Goal: Browse casually

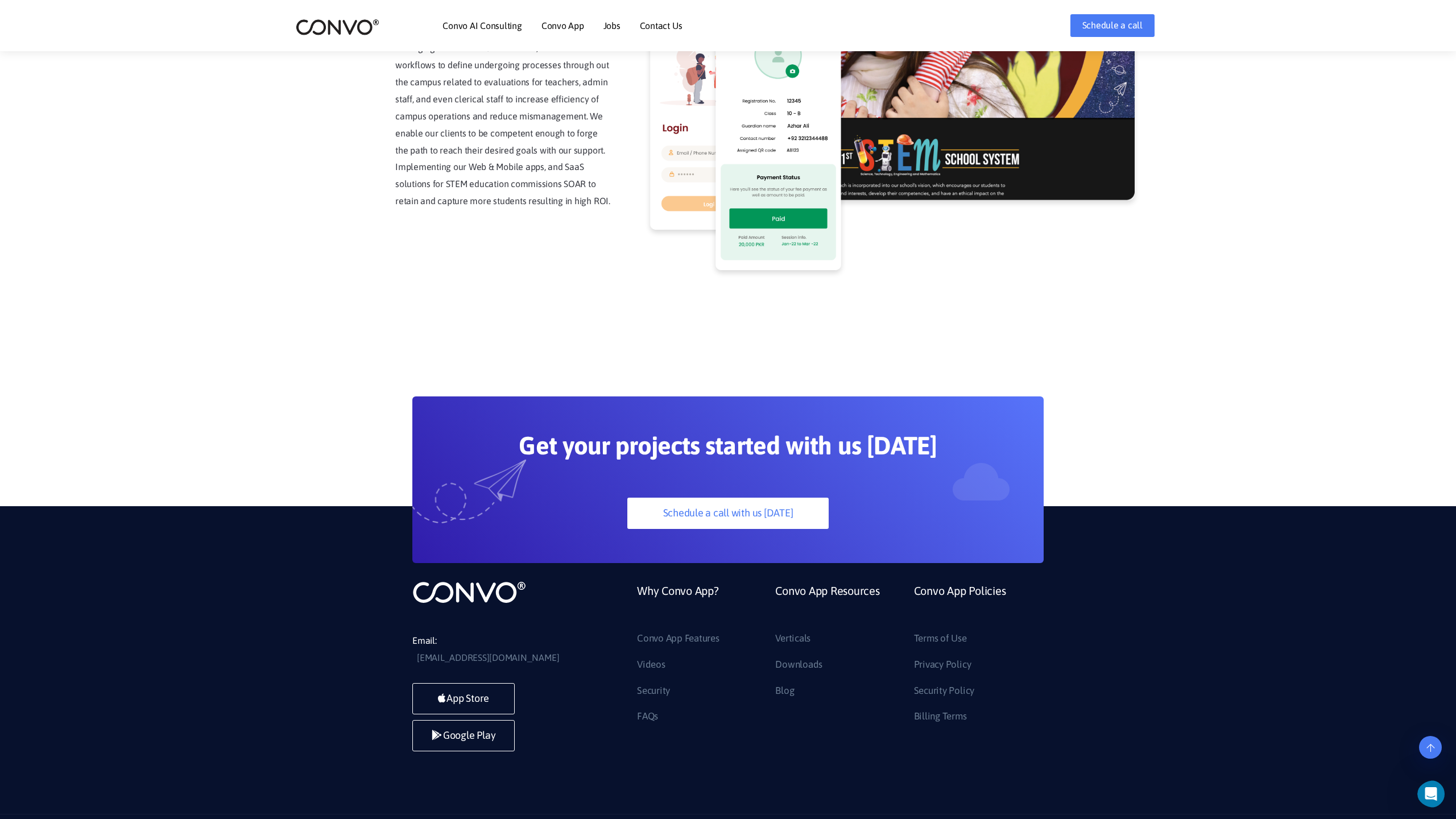
scroll to position [2894, 0]
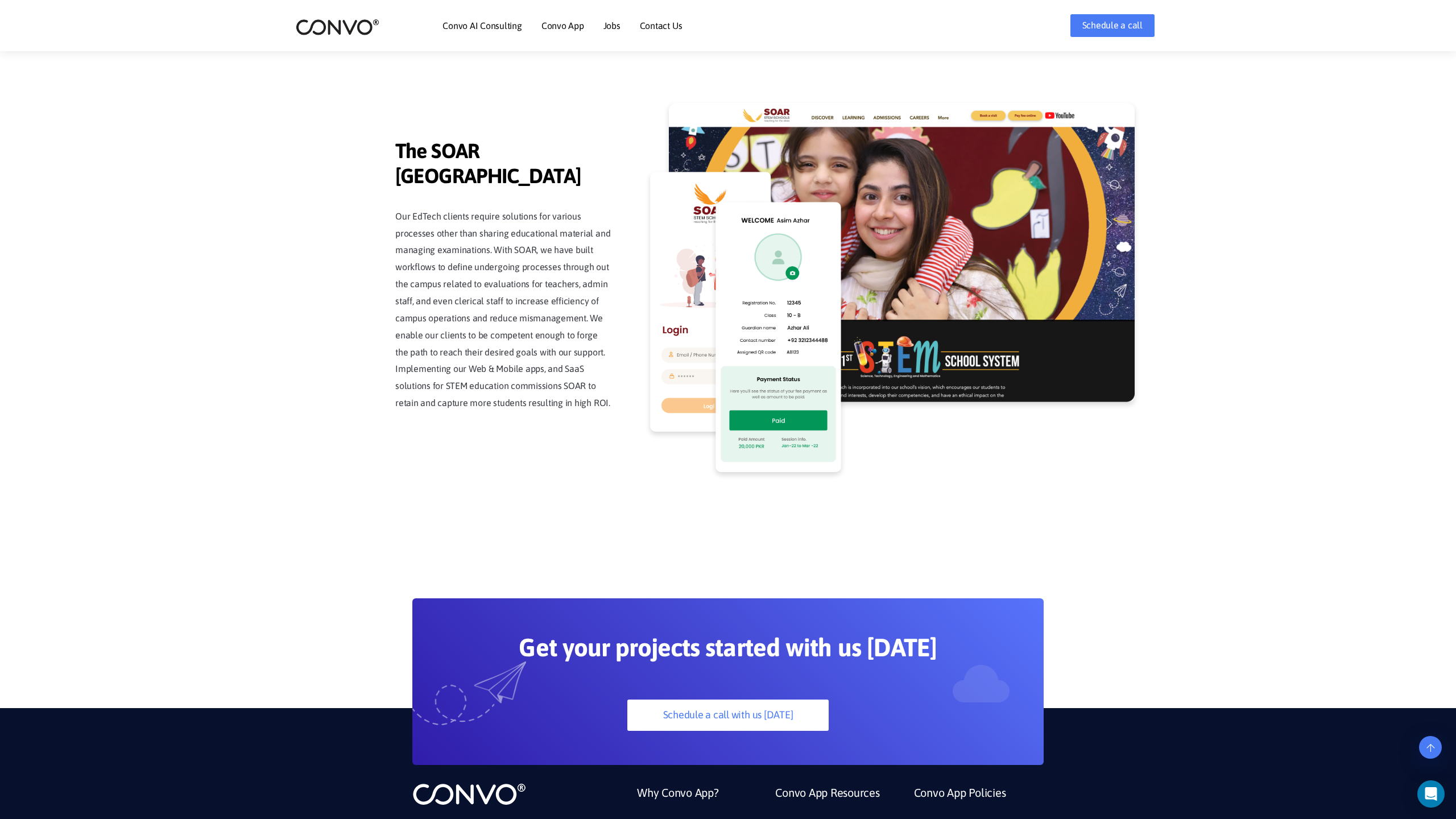
scroll to position [2894, 0]
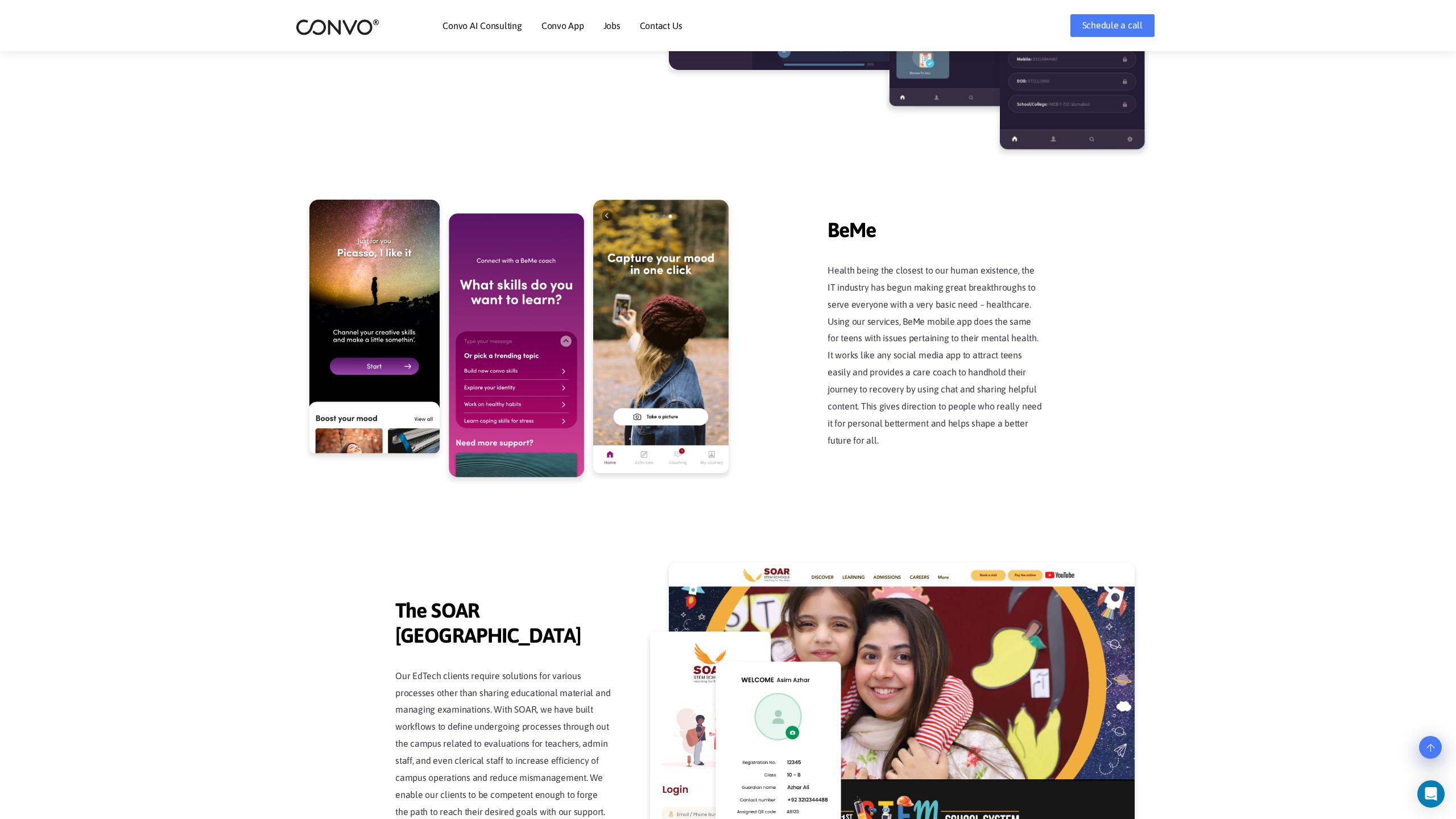
scroll to position [2894, 0]
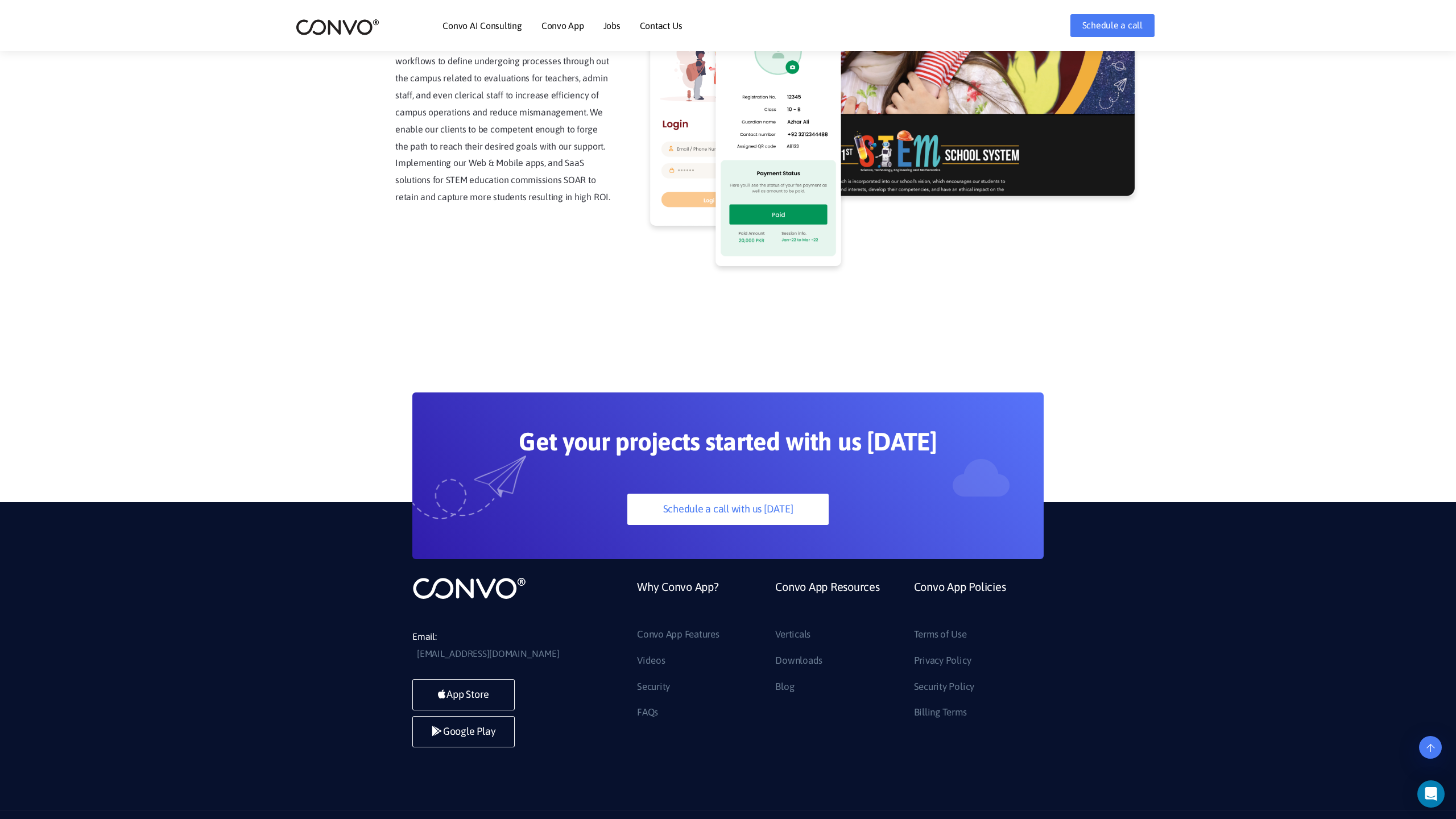
scroll to position [2894, 0]
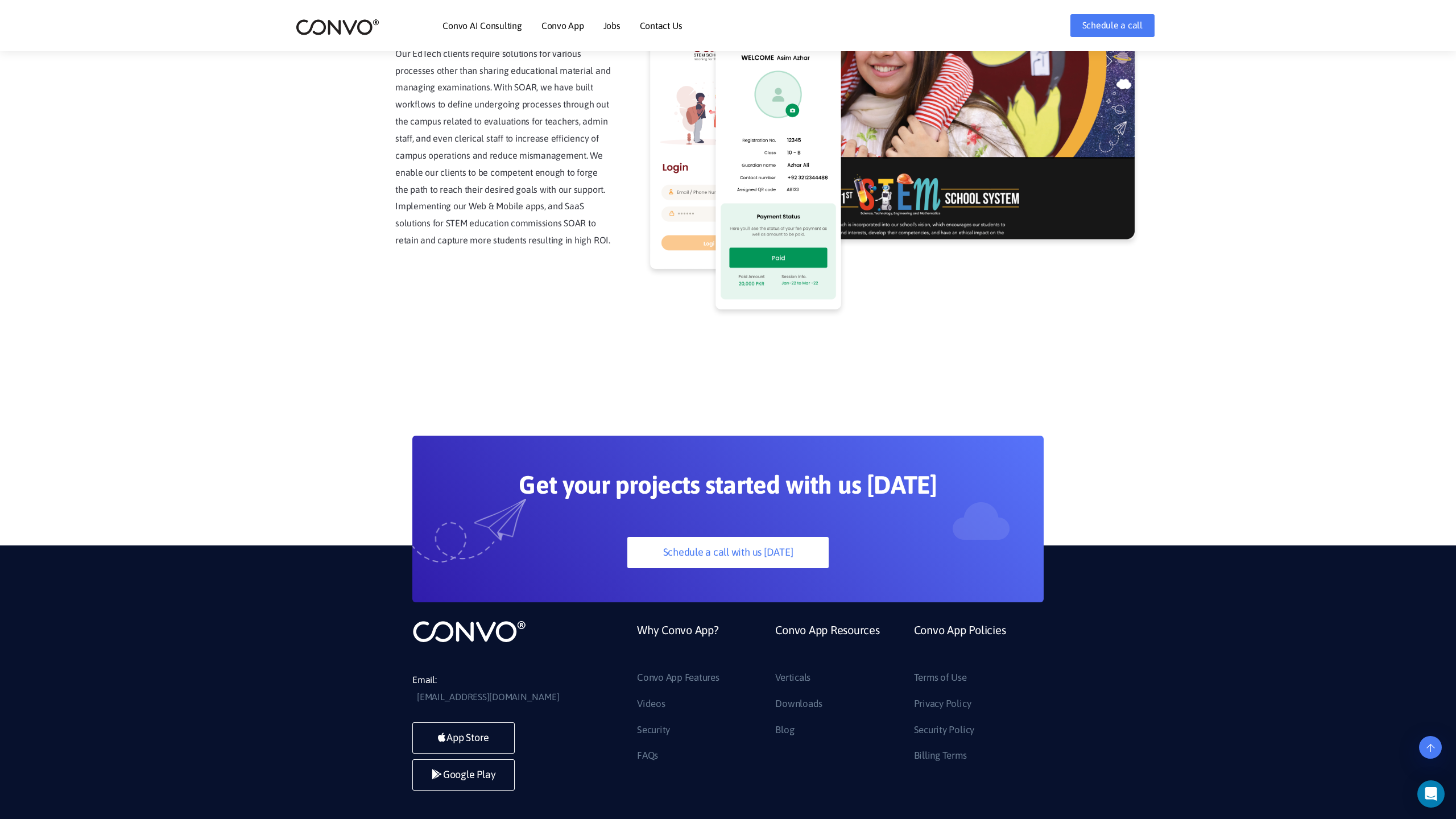
scroll to position [2894, 0]
